Goal: Transaction & Acquisition: Purchase product/service

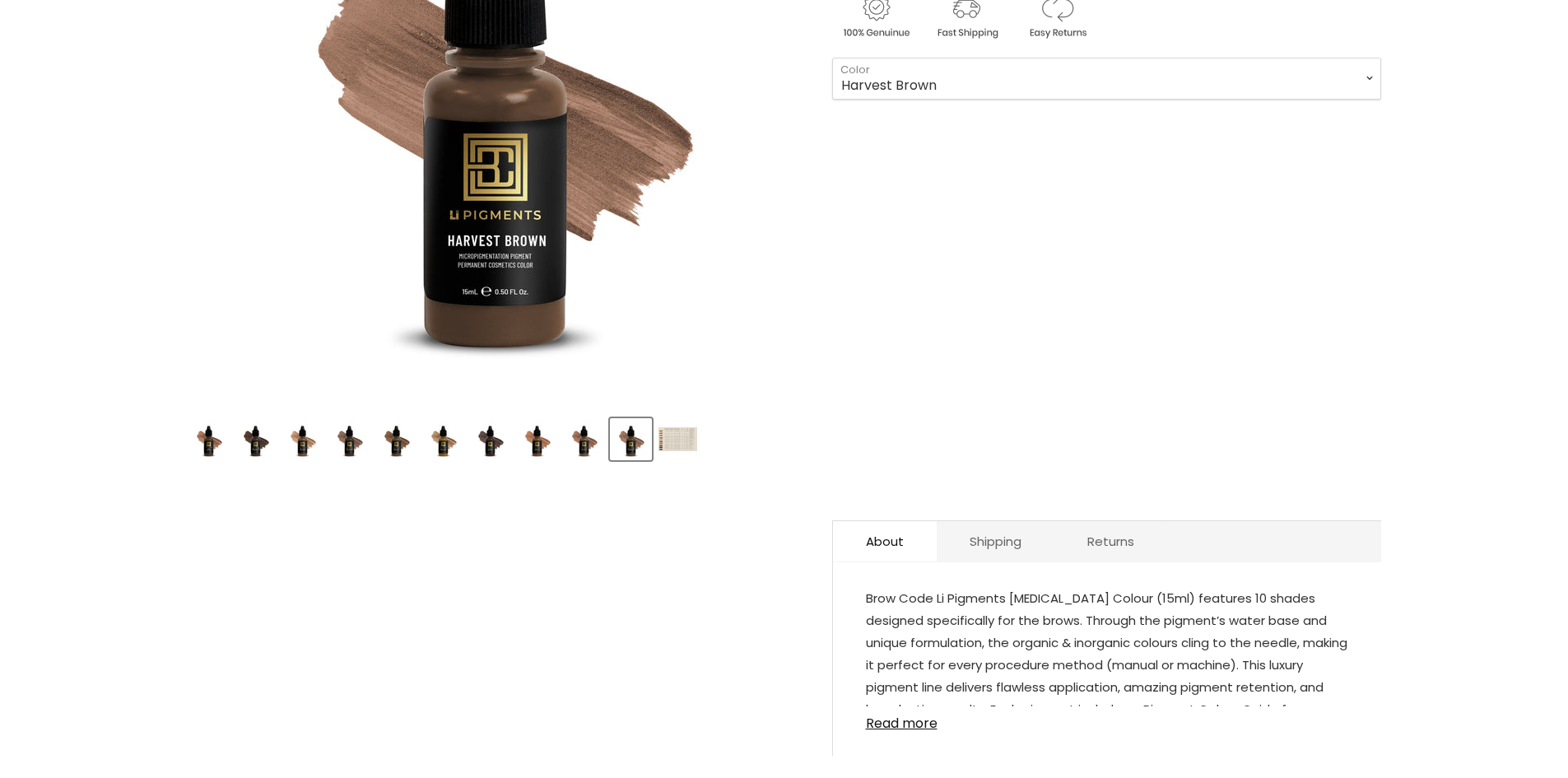
scroll to position [411, 0]
click at [670, 450] on img "Product thumbnails" at bounding box center [678, 439] width 38 height 24
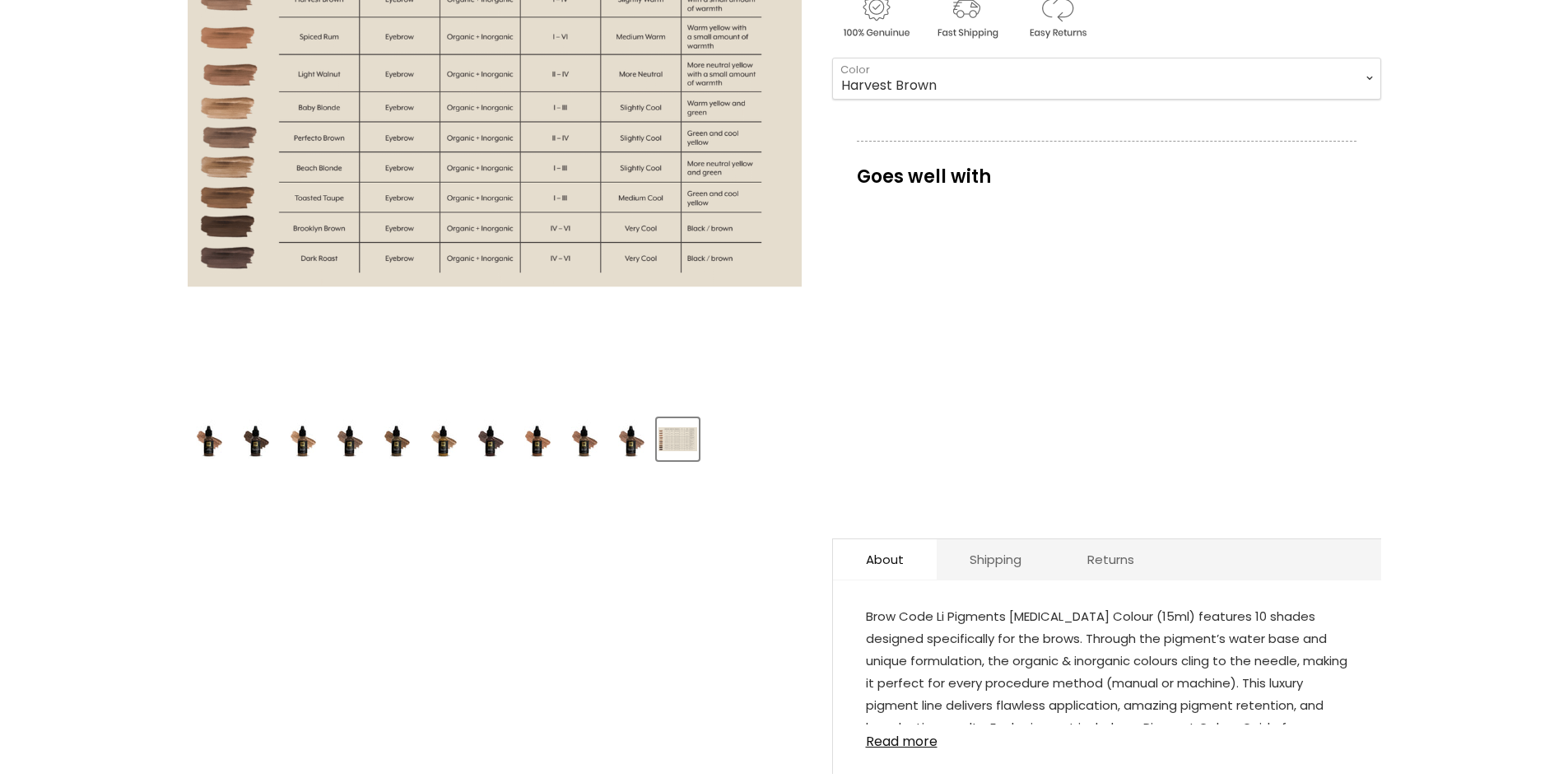
click at [670, 450] on img "Product thumbnails" at bounding box center [678, 439] width 38 height 24
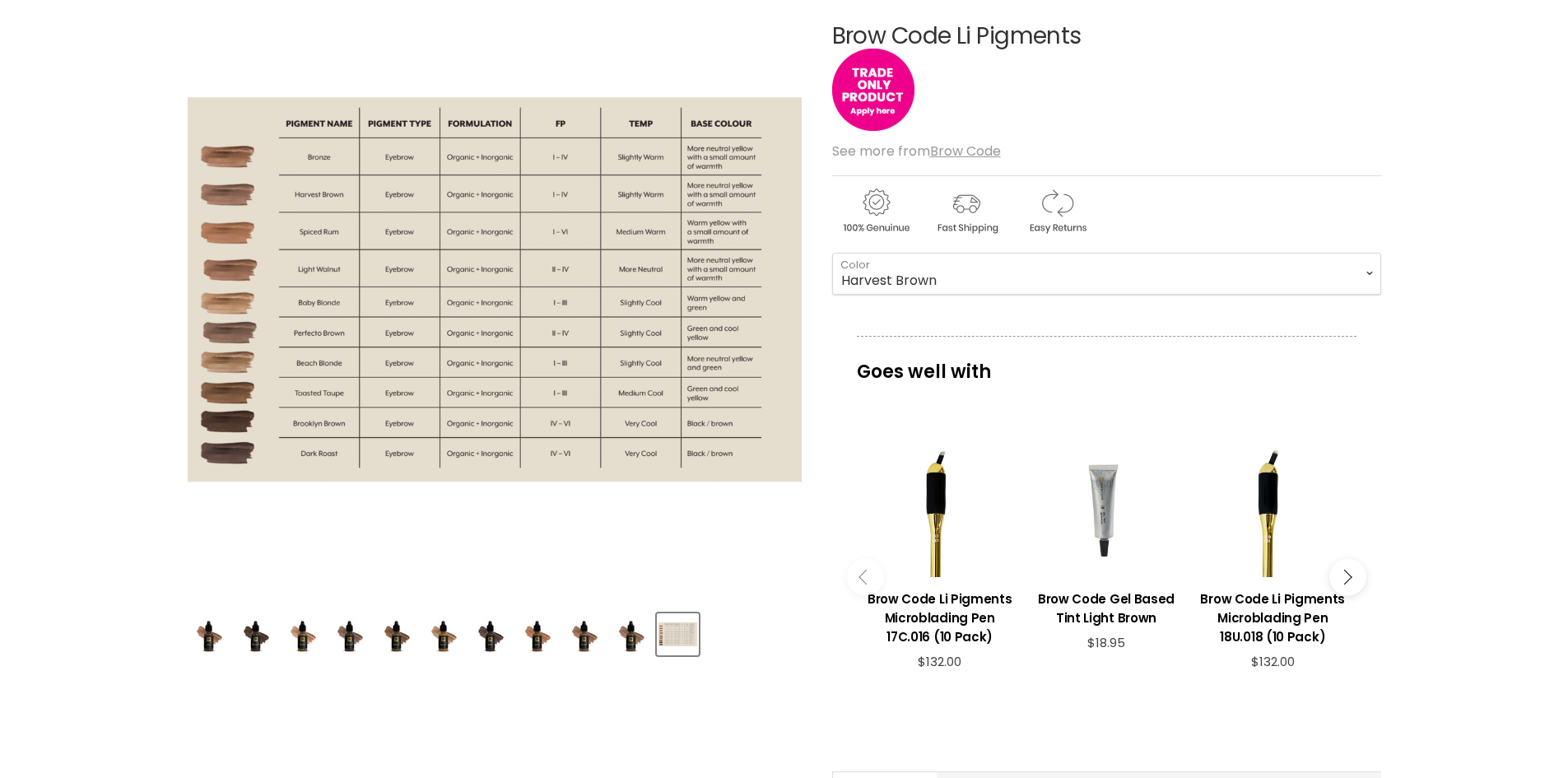
scroll to position [165, 0]
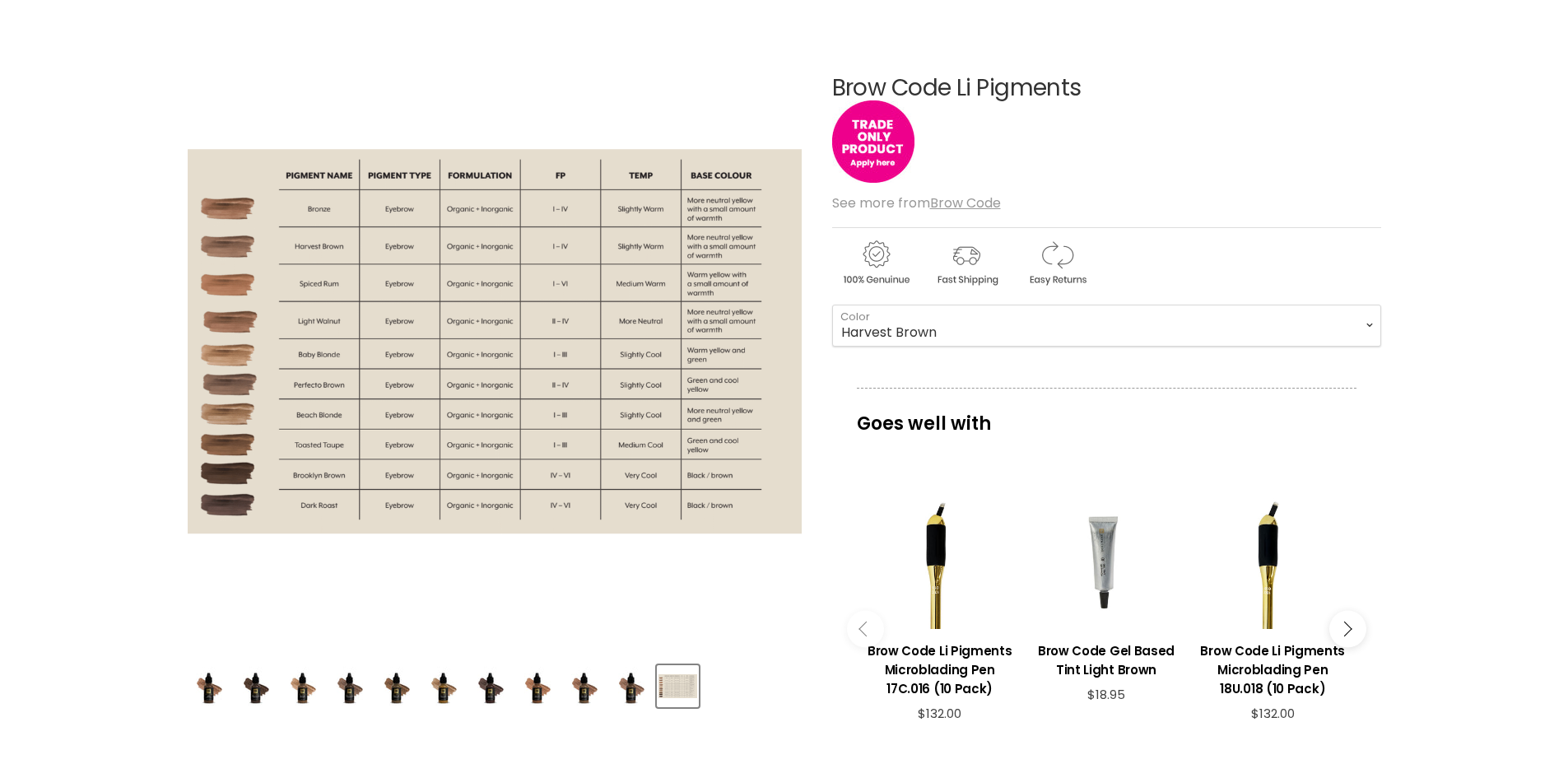
click at [536, 310] on img "Brow Code Li Pigments image. Click or Scroll to Zoom." at bounding box center [495, 342] width 615 height 386
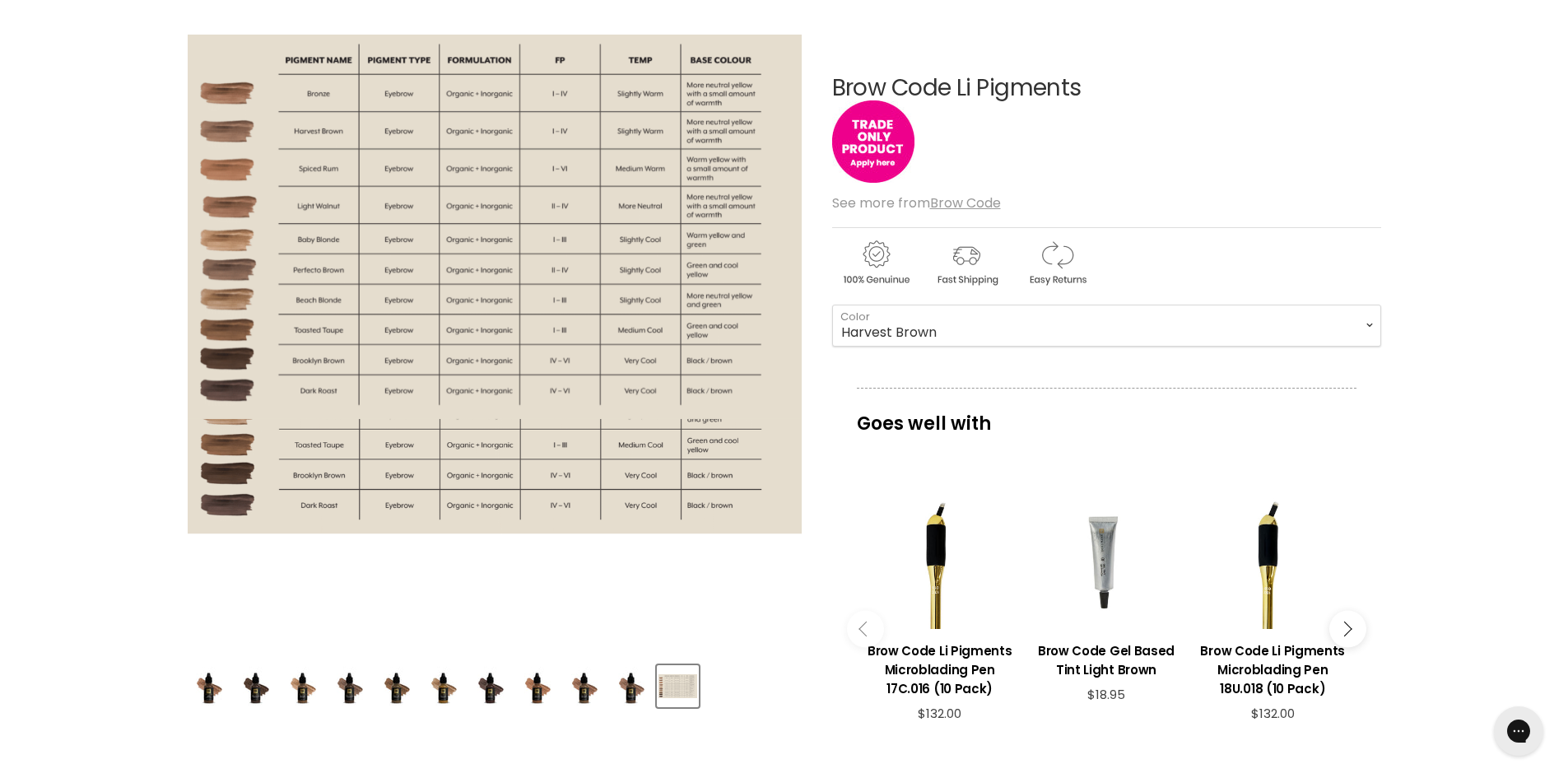
scroll to position [0, 0]
click at [569, 367] on img "Brow Code Li Pigments image. Click or Scroll to Zoom." at bounding box center [494, 227] width 615 height 386
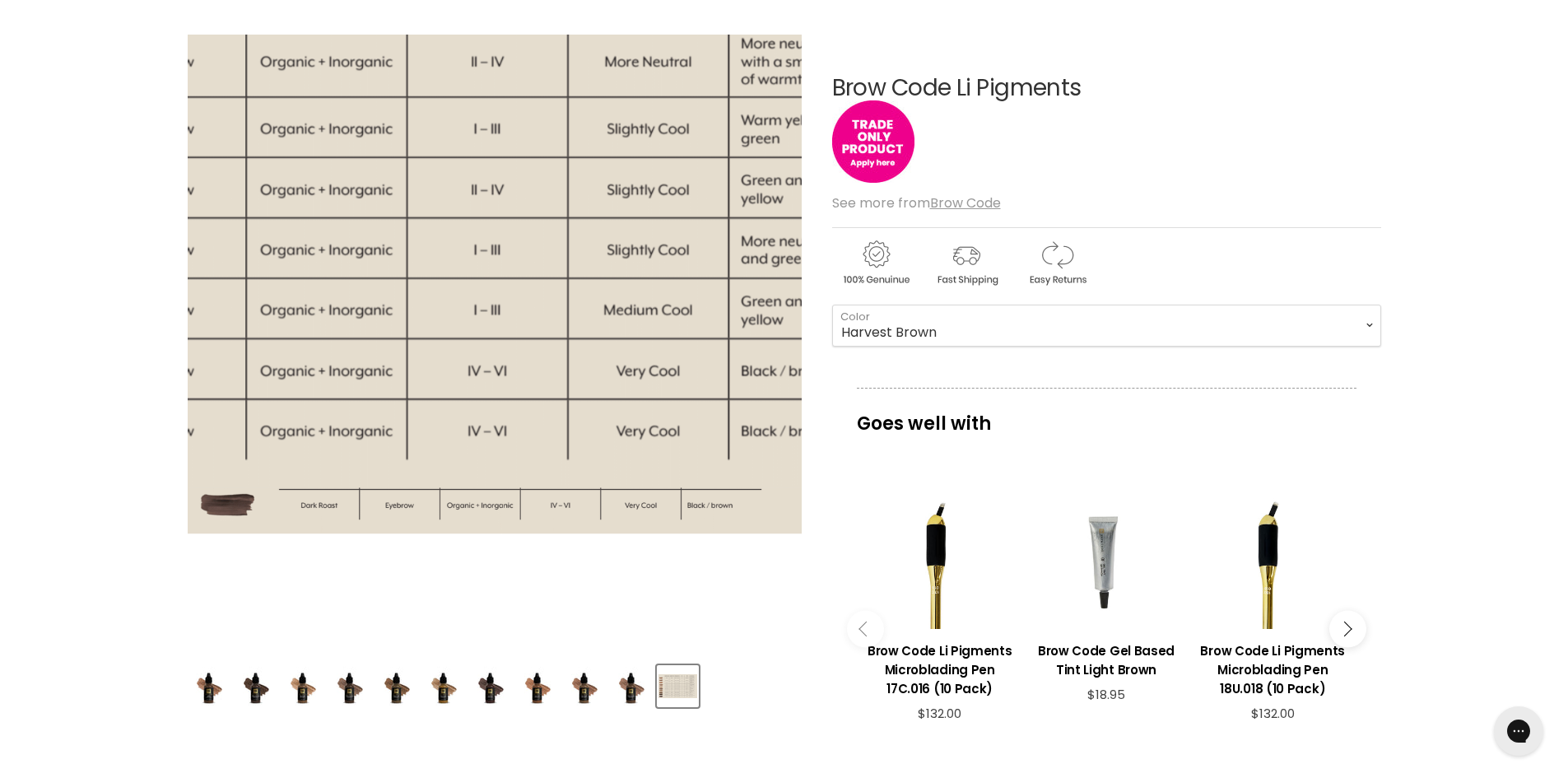
drag, startPoint x: 569, startPoint y: 367, endPoint x: 634, endPoint y: 351, distance: 66.9
click at [634, 351] on img "Brow Code Li Pigments image. Click or Scroll to Zoom." at bounding box center [356, 102] width 1230 height 770
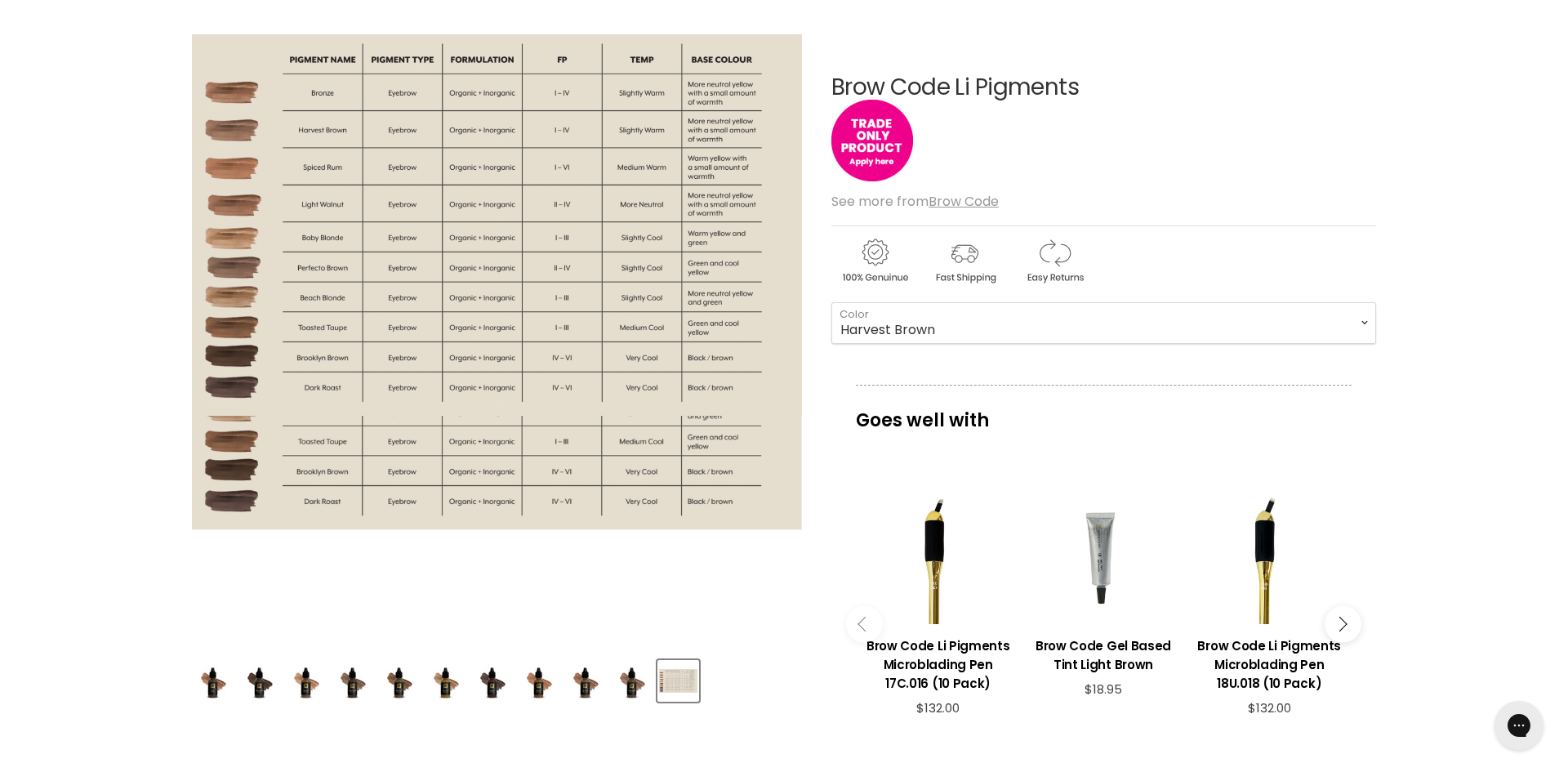
click at [707, 388] on img "Brow Code Li Pigments image. Click or Scroll to Zoom." at bounding box center [497, 225] width 610 height 383
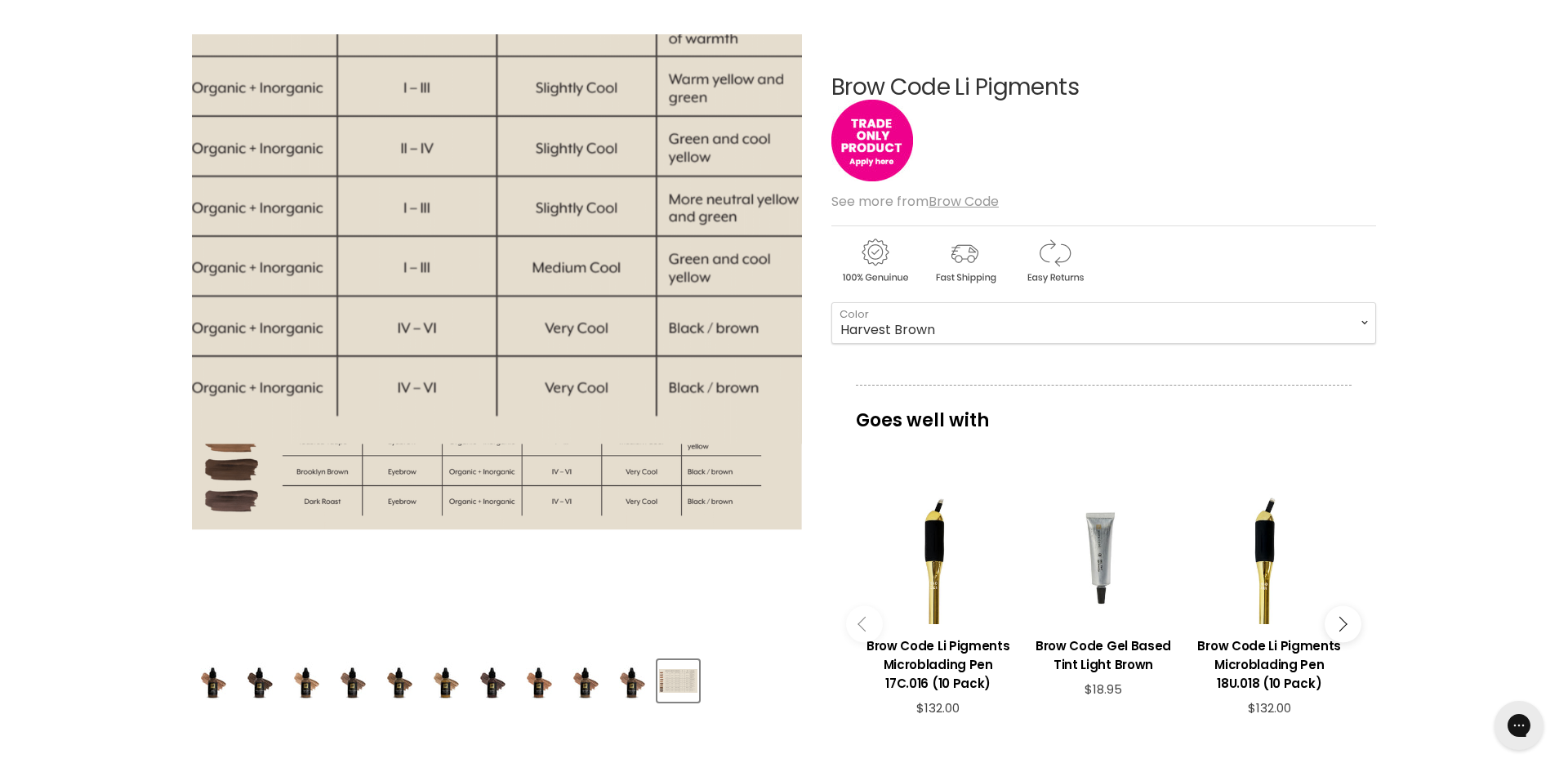
click at [707, 388] on img "Brow Code Li Pigments image. Click or Scroll to Zoom." at bounding box center [287, 62] width 1220 height 764
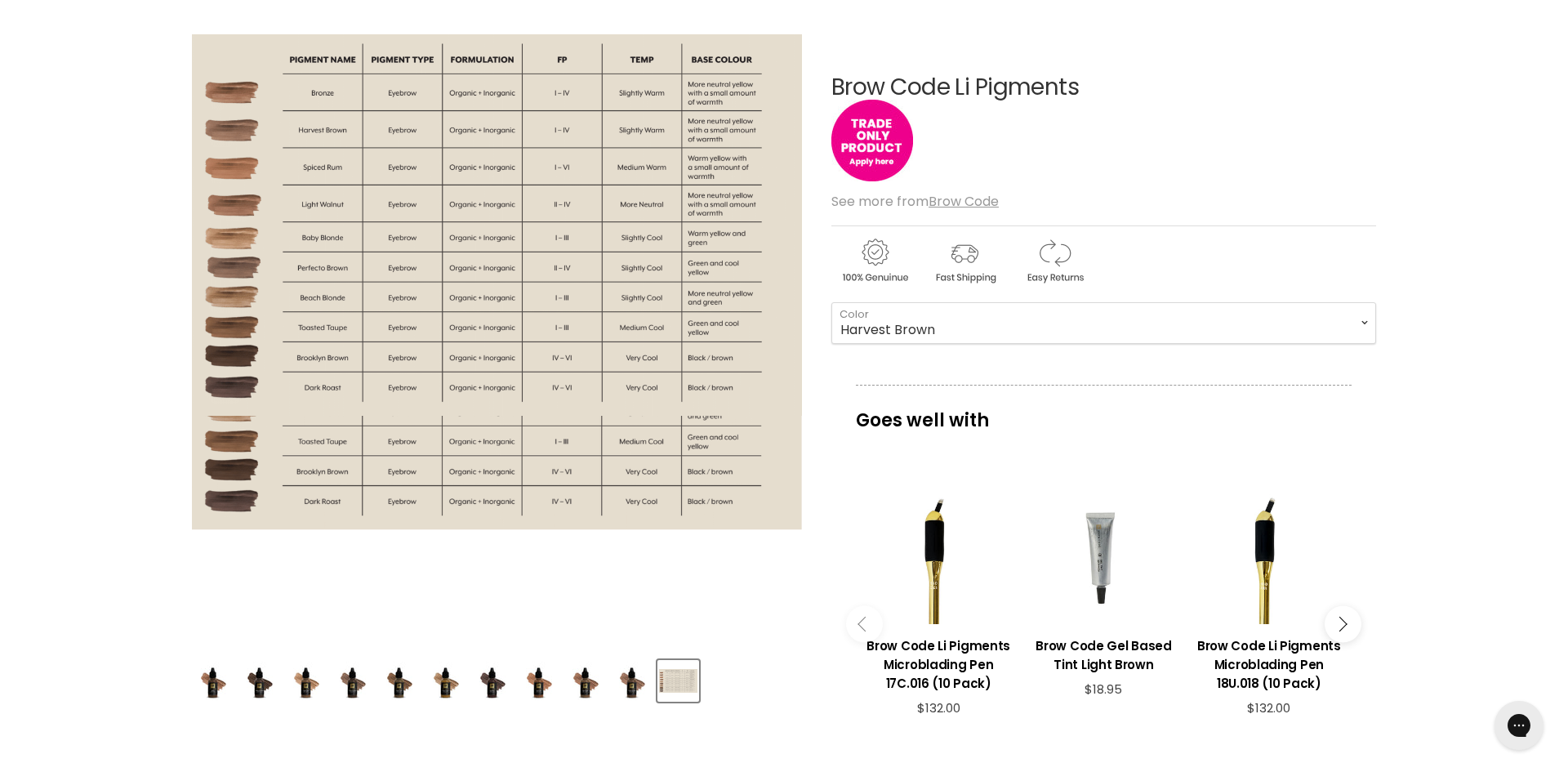
click at [578, 560] on div "Click or scroll to zoom Tap or pinch to zoom" at bounding box center [497, 340] width 610 height 610
